Goal: Transaction & Acquisition: Purchase product/service

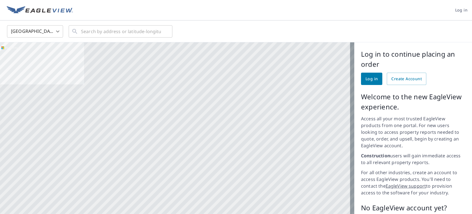
click at [365, 78] on span "Log in" at bounding box center [371, 78] width 12 height 7
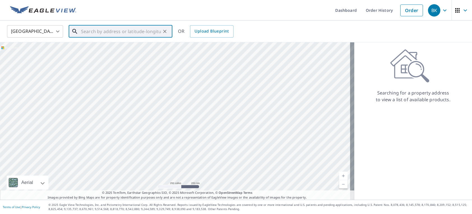
click at [111, 31] on input "text" at bounding box center [121, 32] width 80 height 16
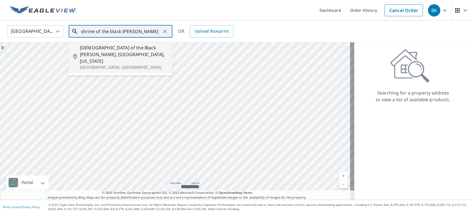
click at [108, 51] on span "Shrine of the Black Madonna, Detroit, Michigan" at bounding box center [124, 54] width 88 height 20
type input "Shrine of the Black Madonna, Detroit, Michigan Detroit, MI"
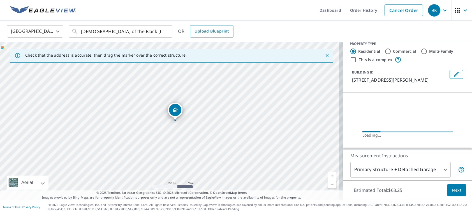
scroll to position [8, 0]
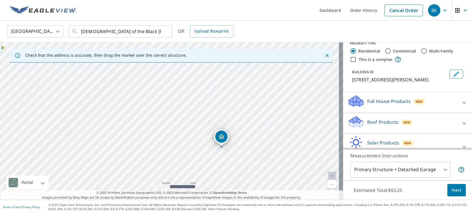
click at [186, 132] on div "7625 Linwood St Michigan" at bounding box center [171, 120] width 343 height 157
click at [439, 170] on body "BK BK Dashboard Order History Cancel Order BK United States US ​ Shrine of the …" at bounding box center [236, 107] width 472 height 214
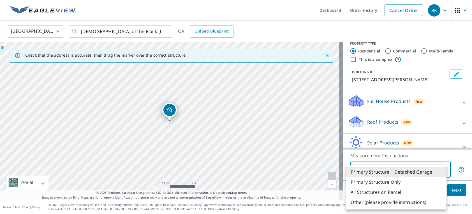
click at [421, 190] on li "All Structures on Parcel" at bounding box center [396, 192] width 100 height 10
type input "3"
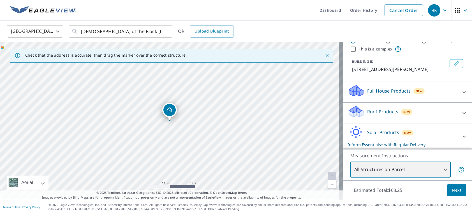
scroll to position [19, 0]
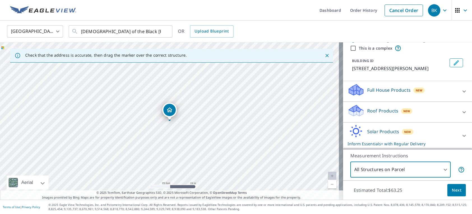
click at [462, 111] on icon at bounding box center [463, 112] width 3 height 2
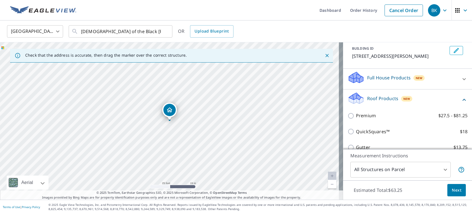
scroll to position [31, 0]
click at [429, 79] on div "Full House Products New" at bounding box center [402, 80] width 110 height 16
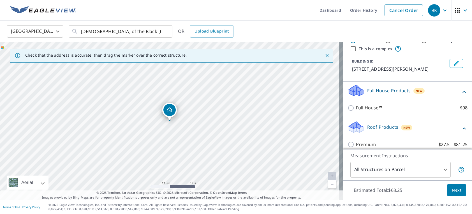
scroll to position [0, 0]
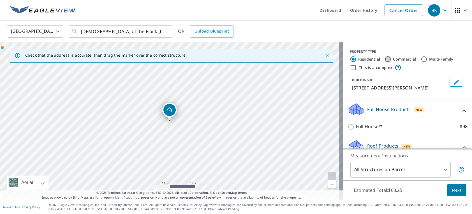
click at [385, 60] on input "Commercial" at bounding box center [387, 59] width 7 height 7
radio input "true"
type input "4"
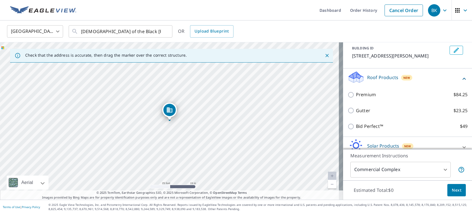
scroll to position [41, 0]
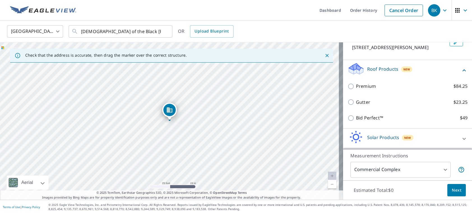
click at [439, 166] on body "BK BK Dashboard Order History Cancel Order BK United States US ​ Shrine of the …" at bounding box center [236, 107] width 472 height 214
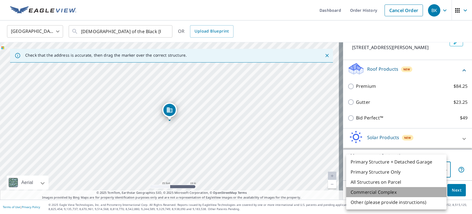
click at [438, 192] on li "Commercial Complex" at bounding box center [396, 192] width 100 height 10
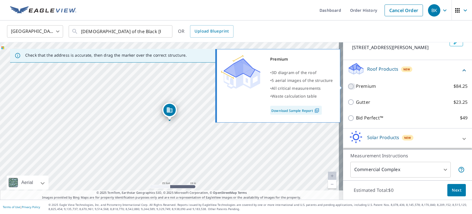
click at [347, 86] on input "Premium $84.25" at bounding box center [351, 86] width 8 height 7
checkbox input "true"
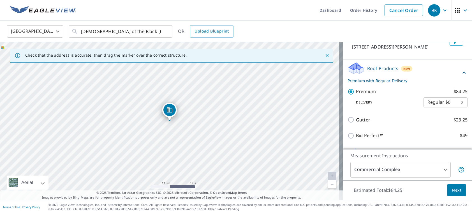
click at [461, 191] on button "Next" at bounding box center [456, 190] width 18 height 13
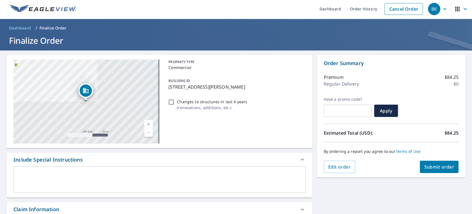
scroll to position [2, 0]
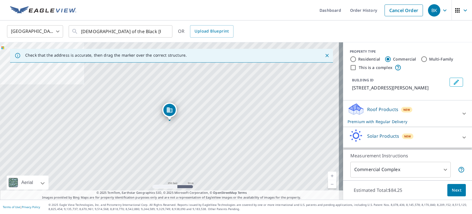
click at [442, 113] on div "Roof Products New Premium with Regular Delivery" at bounding box center [402, 113] width 110 height 22
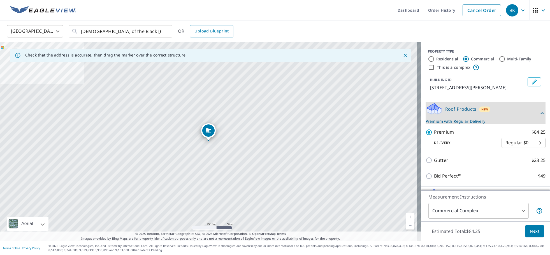
click at [471, 213] on span "Next" at bounding box center [535, 231] width 10 height 7
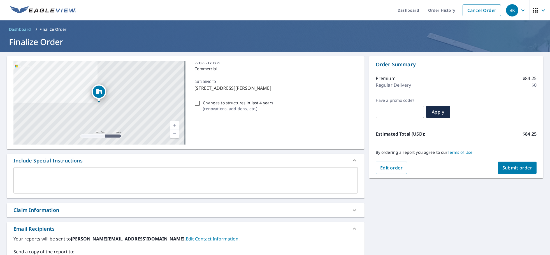
click at [471, 9] on icon "button" at bounding box center [522, 10] width 7 height 7
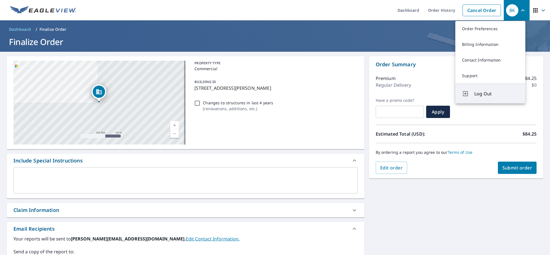
click at [471, 92] on span "Log Out" at bounding box center [496, 93] width 44 height 7
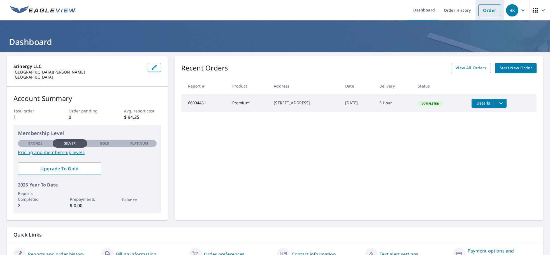
click at [481, 9] on link "Order" at bounding box center [489, 10] width 23 height 12
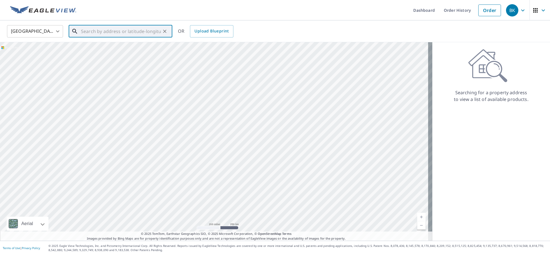
click at [140, 31] on input "text" at bounding box center [121, 32] width 80 height 16
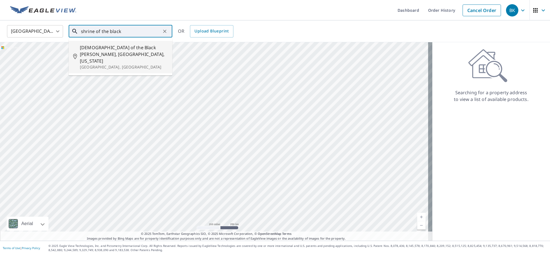
click at [134, 51] on span "Shrine of the Black Madonna, Detroit, Michigan" at bounding box center [124, 54] width 88 height 20
type input "Shrine of the Black Madonna, Detroit, Michigan Detroit, MI"
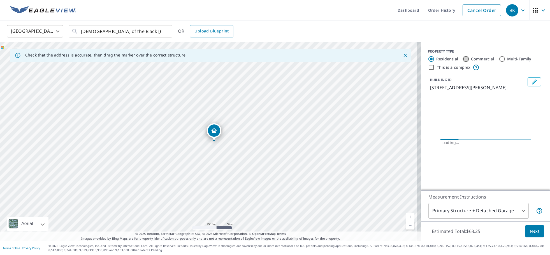
click at [463, 57] on input "Commercial" at bounding box center [465, 59] width 7 height 7
radio input "true"
type input "4"
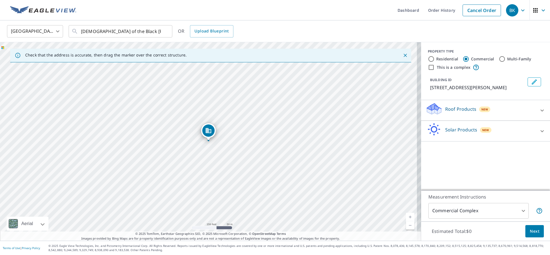
click at [428, 67] on input "This is a complex" at bounding box center [431, 67] width 7 height 7
checkbox input "true"
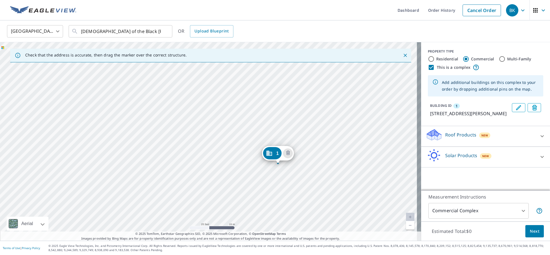
click at [219, 108] on div "1 7625 Linwood St Michigan" at bounding box center [210, 141] width 421 height 199
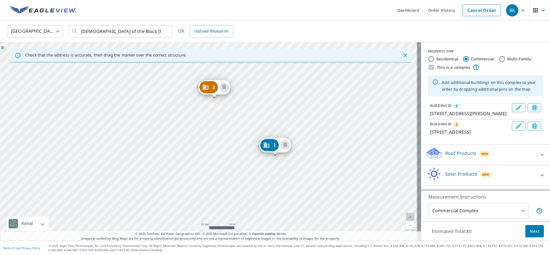
drag, startPoint x: 210, startPoint y: 86, endPoint x: 276, endPoint y: 100, distance: 68.2
click at [245, 88] on div "2 2600 Hogarth St Detroit, MI 48206 1 7625 Linwood St Michigan" at bounding box center [210, 141] width 421 height 199
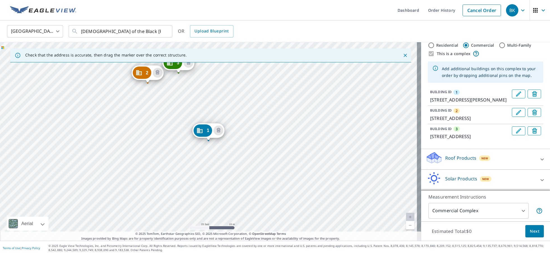
scroll to position [34, 0]
click at [497, 158] on div "Roof Products New" at bounding box center [480, 159] width 110 height 16
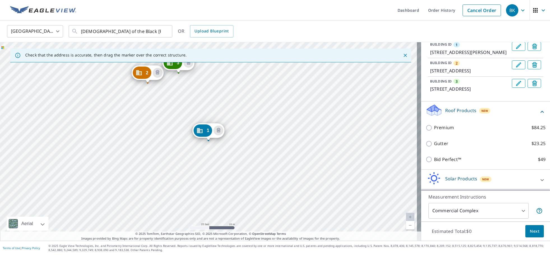
scroll to position [83, 0]
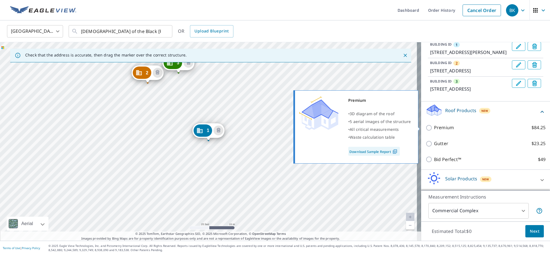
click at [426, 126] on input "Premium $84.25" at bounding box center [429, 128] width 8 height 7
checkbox input "true"
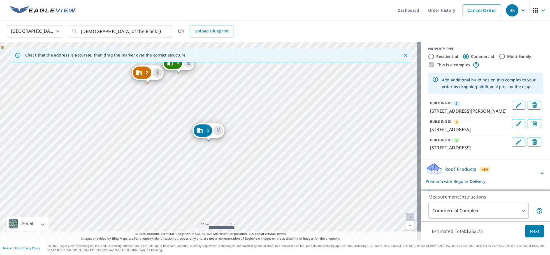
scroll to position [3, 0]
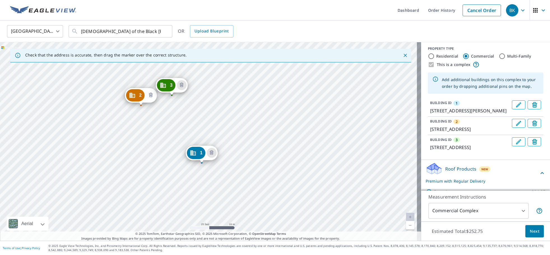
click at [152, 95] on icon "Delete building 2" at bounding box center [150, 95] width 7 height 7
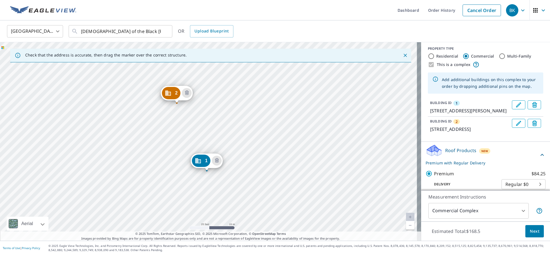
drag, startPoint x: 208, startPoint y: 83, endPoint x: 207, endPoint y: 115, distance: 32.2
click at [186, 95] on icon "Delete building 2" at bounding box center [187, 95] width 2 height 2
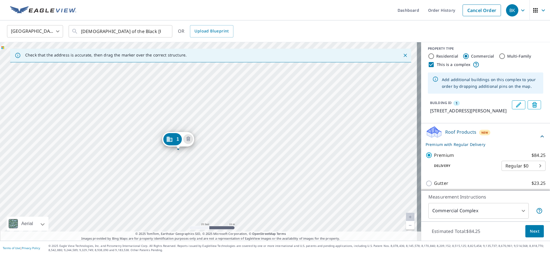
drag, startPoint x: 205, startPoint y: 130, endPoint x: 175, endPoint y: 139, distance: 31.5
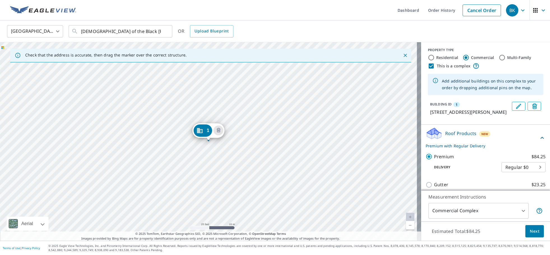
scroll to position [0, 0]
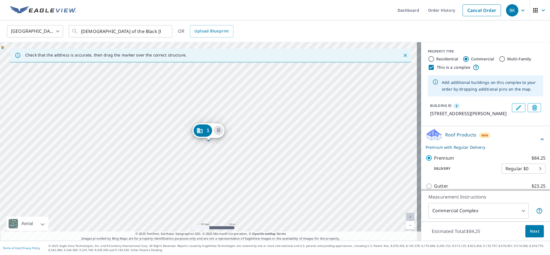
click at [428, 68] on input "This is a complex" at bounding box center [431, 67] width 7 height 7
checkbox input "false"
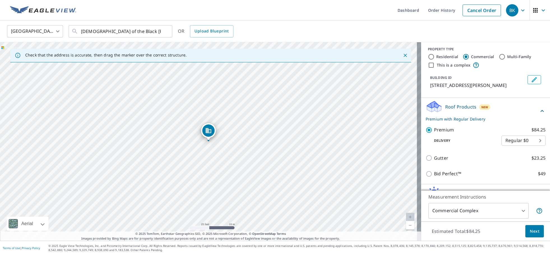
scroll to position [17, 0]
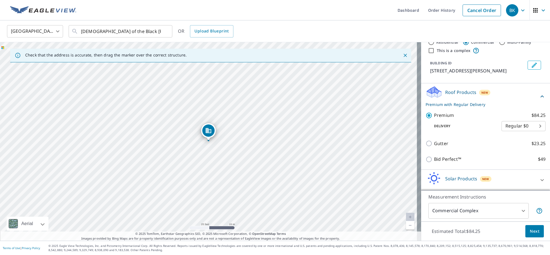
click at [522, 213] on body "BK BK Dashboard Order History Cancel Order BK United States US ​ Shrine of the …" at bounding box center [275, 127] width 550 height 255
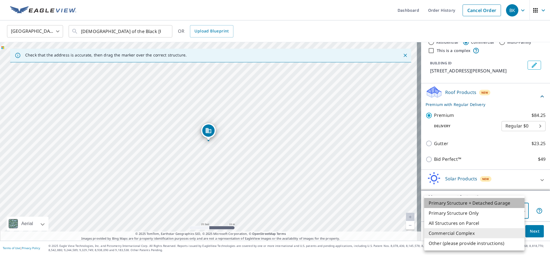
click at [513, 207] on li "Primary Structure + Detached Garage" at bounding box center [474, 203] width 100 height 10
type input "1"
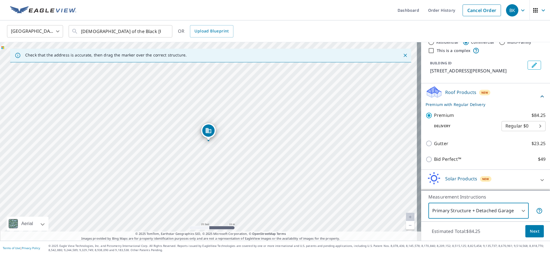
click at [513, 207] on body "BK BK Dashboard Order History Cancel Order BK United States US ​ Shrine of the …" at bounding box center [275, 127] width 550 height 255
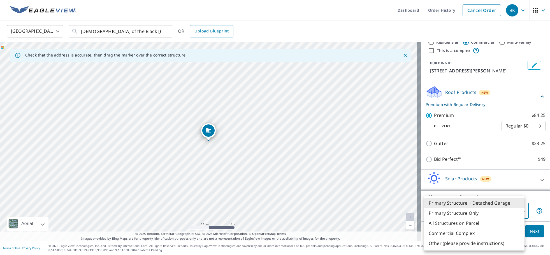
click at [513, 207] on li "Primary Structure + Detached Garage" at bounding box center [474, 203] width 100 height 10
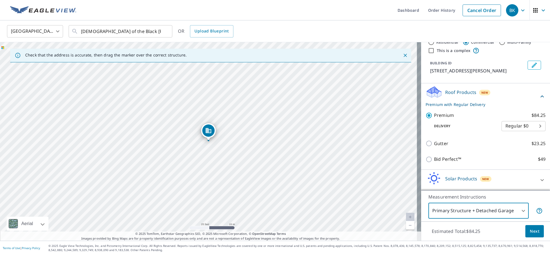
click at [534, 228] on button "Next" at bounding box center [534, 231] width 18 height 13
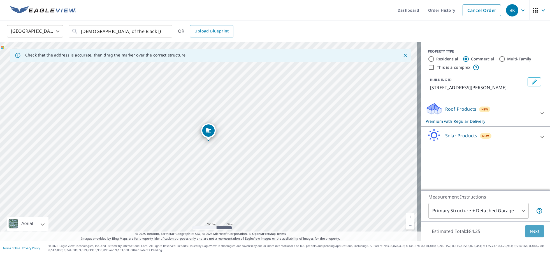
click at [530, 234] on span "Next" at bounding box center [535, 231] width 10 height 7
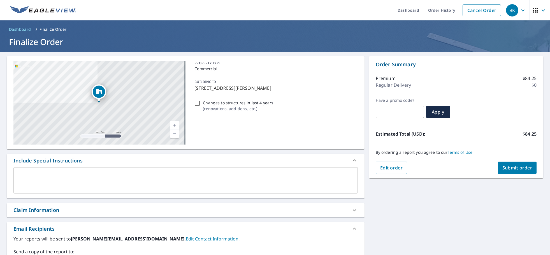
click at [506, 167] on span "Submit order" at bounding box center [517, 168] width 30 height 6
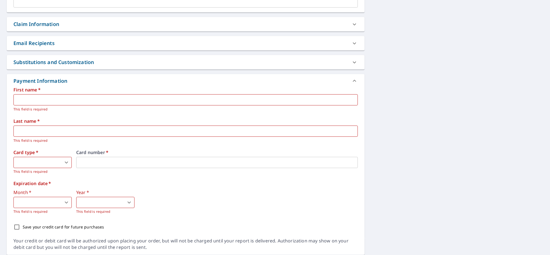
scroll to position [163, 0]
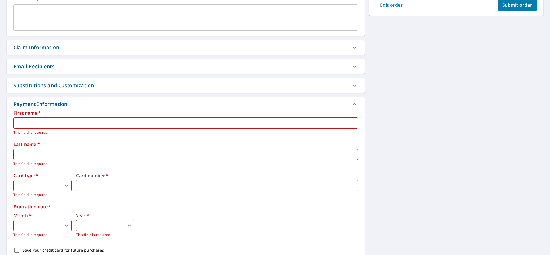
click at [348, 90] on div at bounding box center [353, 85] width 13 height 13
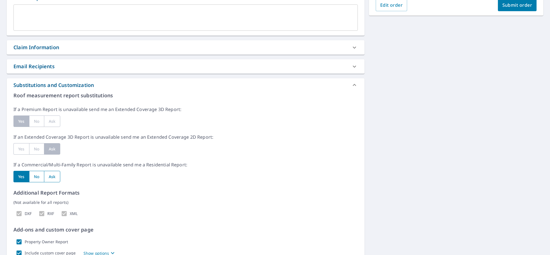
click at [351, 85] on icon at bounding box center [354, 85] width 7 height 7
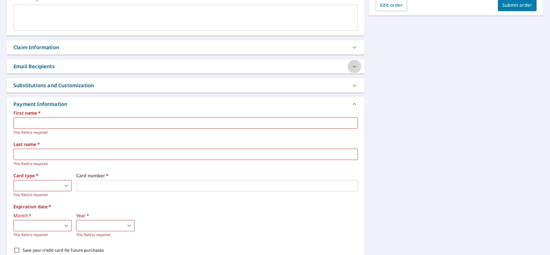
click at [352, 63] on icon at bounding box center [354, 66] width 7 height 7
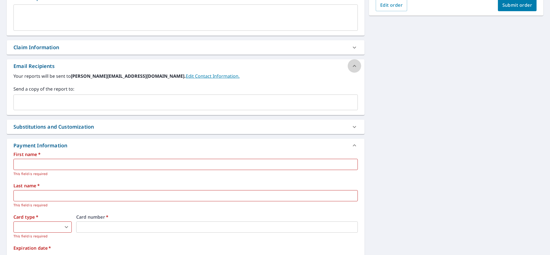
click at [352, 63] on icon at bounding box center [354, 66] width 7 height 7
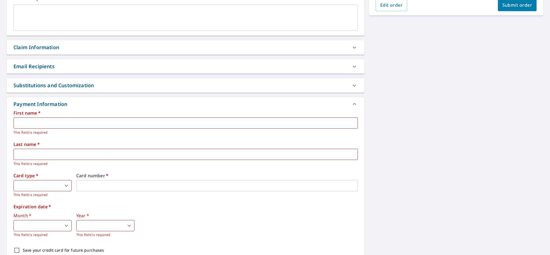
click at [352, 63] on icon at bounding box center [354, 66] width 7 height 7
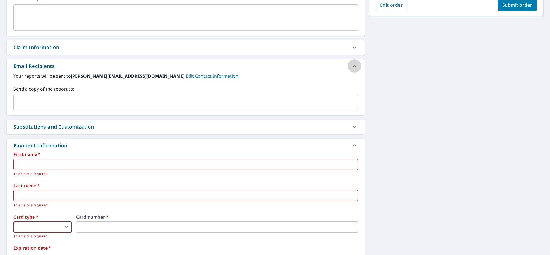
click at [352, 63] on icon at bounding box center [354, 66] width 7 height 7
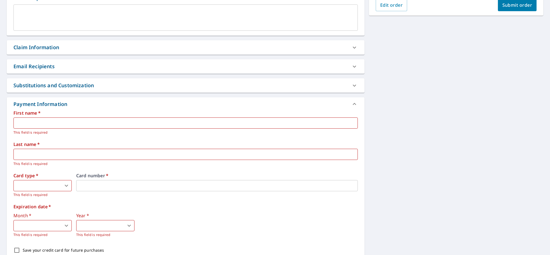
click at [351, 50] on icon at bounding box center [354, 47] width 7 height 7
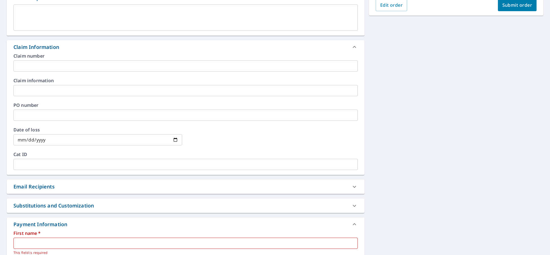
click at [351, 50] on icon at bounding box center [354, 47] width 7 height 7
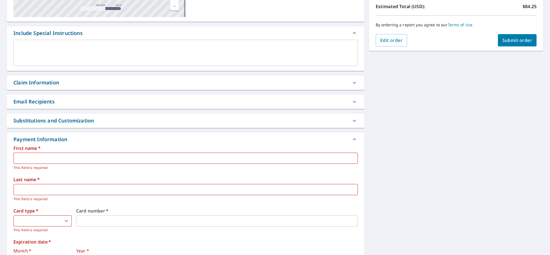
scroll to position [0, 0]
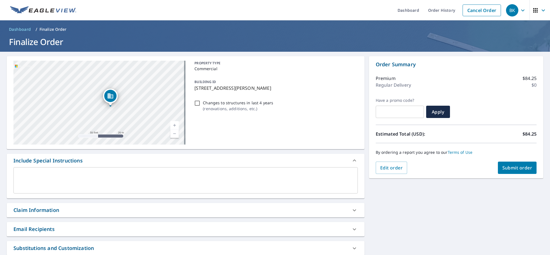
drag, startPoint x: 109, startPoint y: 116, endPoint x: 104, endPoint y: 110, distance: 8.1
click at [104, 110] on div "7625 Linwood St Detroit, MI 48206" at bounding box center [99, 103] width 172 height 84
checkbox input "true"
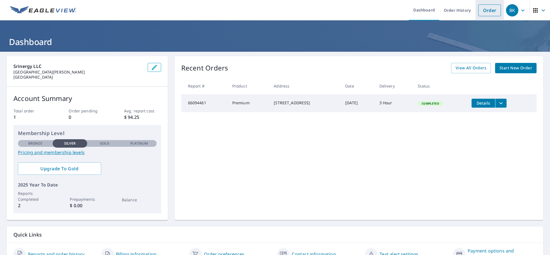
click at [484, 11] on link "Order" at bounding box center [489, 10] width 23 height 12
click at [490, 8] on link "Order" at bounding box center [489, 10] width 23 height 12
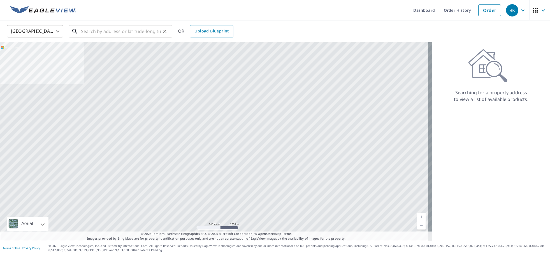
click at [126, 29] on input "text" at bounding box center [121, 32] width 80 height 16
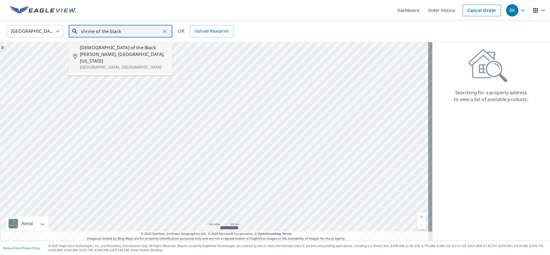
click at [113, 51] on span "Shrine of the Black Madonna, Detroit, Michigan" at bounding box center [124, 54] width 88 height 20
type input "Shrine of the Black Madonna, Detroit, Michigan Detroit, MI"
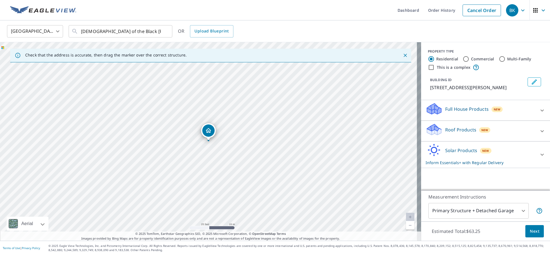
drag, startPoint x: 188, startPoint y: 173, endPoint x: 193, endPoint y: 160, distance: 13.8
drag, startPoint x: 209, startPoint y: 129, endPoint x: 254, endPoint y: 158, distance: 53.4
click at [462, 59] on input "Commercial" at bounding box center [465, 59] width 7 height 7
radio input "true"
type input "4"
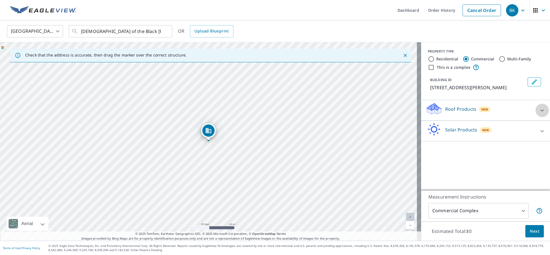
click at [538, 110] on icon at bounding box center [541, 110] width 7 height 7
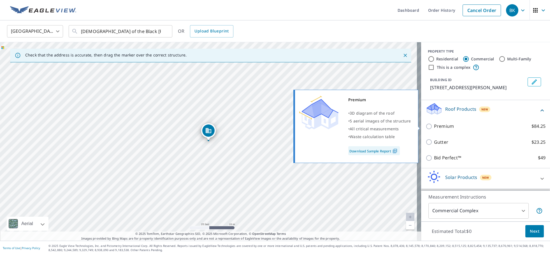
click at [427, 127] on input "Premium $84.25" at bounding box center [429, 126] width 8 height 7
checkbox input "true"
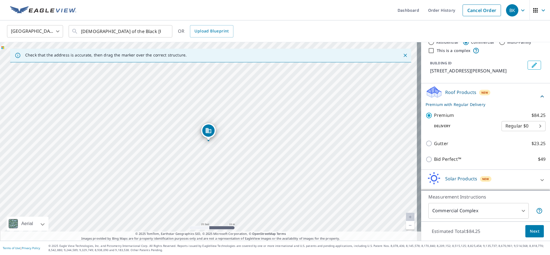
scroll to position [17, 0]
click at [493, 211] on body "BK BK Dashboard Order History Cancel Order BK United States US ​ Shrine of the …" at bounding box center [275, 127] width 550 height 255
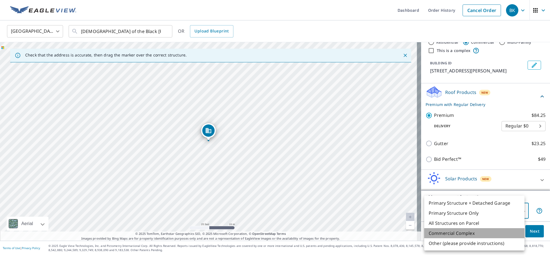
click at [492, 232] on li "Commercial Complex" at bounding box center [474, 233] width 100 height 10
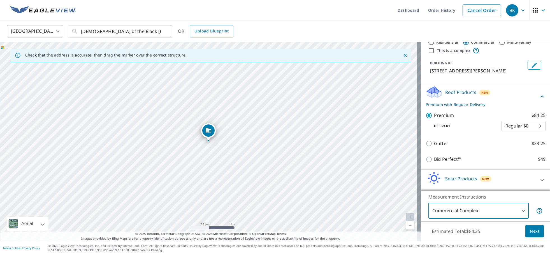
click at [530, 232] on span "Next" at bounding box center [535, 231] width 10 height 7
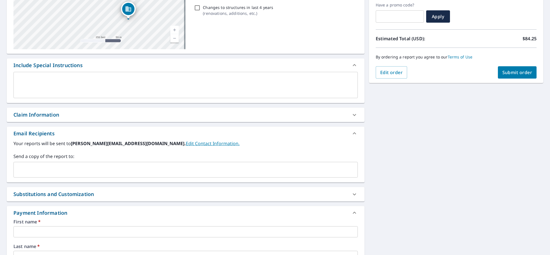
scroll to position [15, 0]
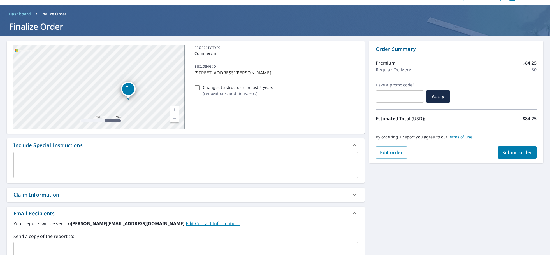
click at [209, 193] on div "Claim Information" at bounding box center [180, 195] width 334 height 8
checkbox input "true"
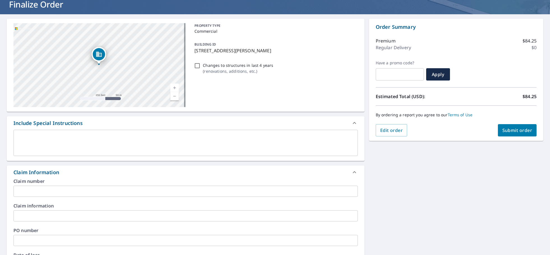
scroll to position [33, 0]
